Goal: Check status

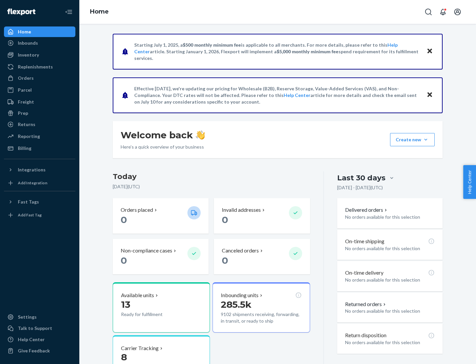
click at [426, 139] on button "Create new Create new inbound Create new order Create new product" at bounding box center [412, 139] width 45 height 13
click at [27, 43] on div "Inbounds" at bounding box center [28, 43] width 20 height 7
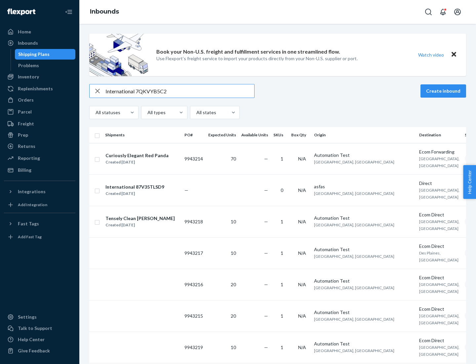
type input "International 7QKVYB5C29"
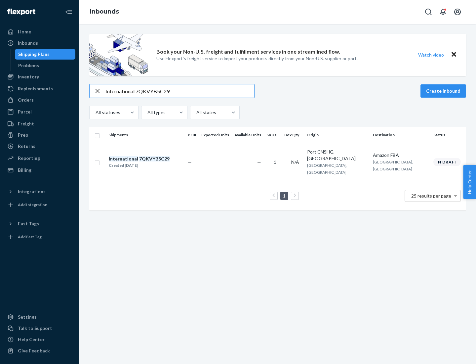
click at [150, 162] on div "Created [DATE]" at bounding box center [139, 165] width 61 height 7
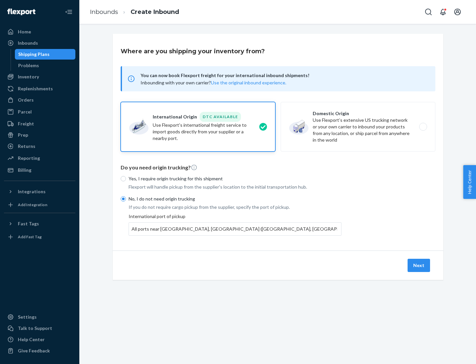
click at [419, 265] on button "Next" at bounding box center [419, 264] width 22 height 13
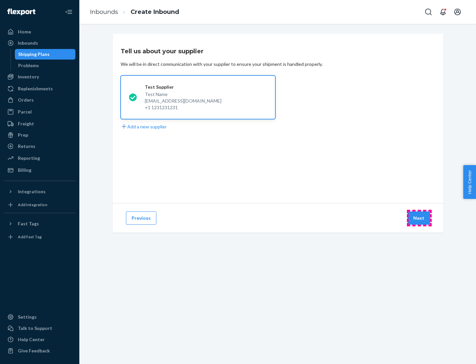
click at [419, 218] on button "Next" at bounding box center [419, 217] width 22 height 13
